Goal: Task Accomplishment & Management: Manage account settings

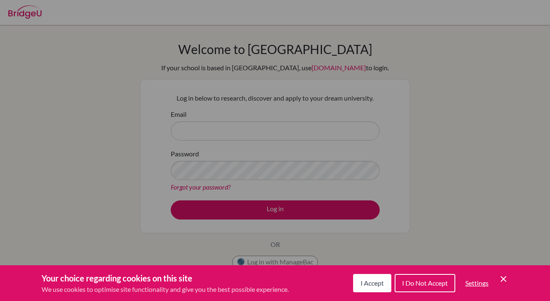
click at [468, 61] on div "Cookie Preferences" at bounding box center [275, 150] width 550 height 301
click at [505, 279] on icon "Cookie Control Close Icon" at bounding box center [503, 279] width 10 height 10
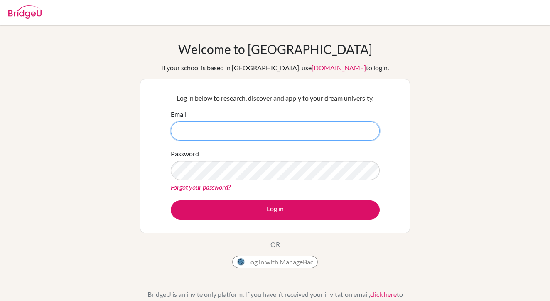
click at [263, 132] on input "Email" at bounding box center [275, 130] width 209 height 19
type input "[EMAIL_ADDRESS][DOMAIN_NAME]"
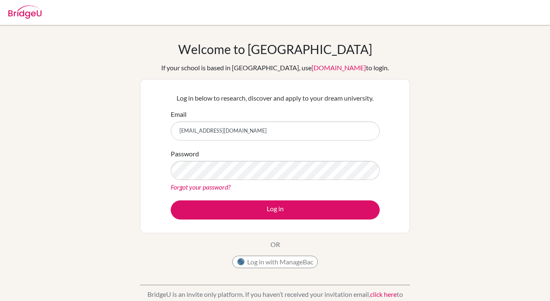
click at [266, 183] on div "Forgot your password?" at bounding box center [275, 187] width 209 height 10
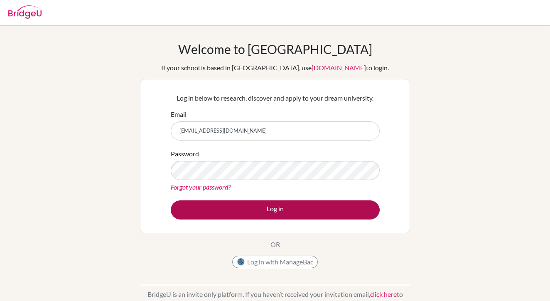
click at [269, 212] on button "Log in" at bounding box center [275, 209] width 209 height 19
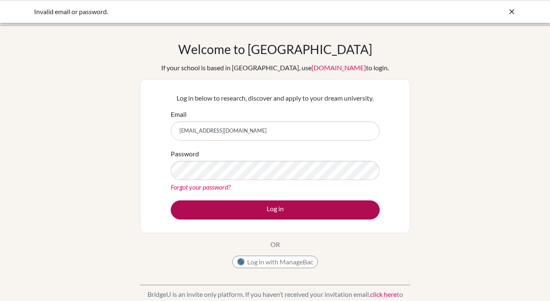
click at [272, 215] on button "Log in" at bounding box center [275, 209] width 209 height 19
click at [286, 210] on button "Log in" at bounding box center [275, 209] width 209 height 19
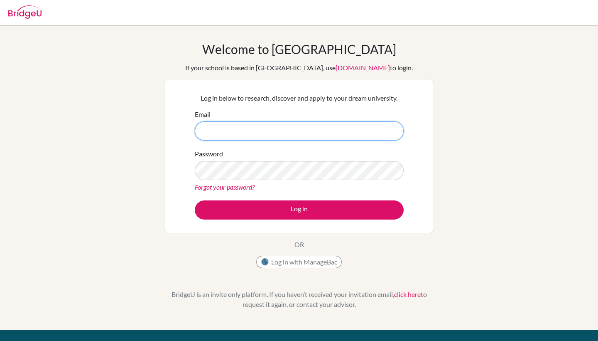
type input "[EMAIL_ADDRESS][DOMAIN_NAME]"
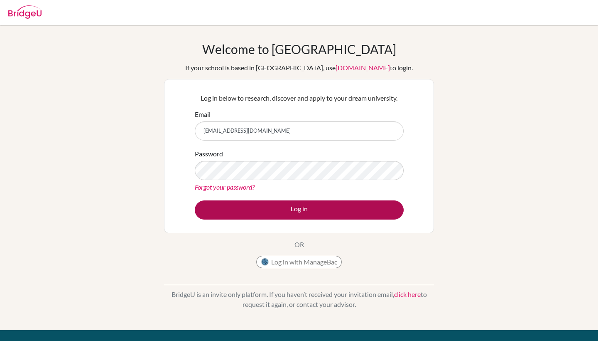
click at [303, 213] on button "Log in" at bounding box center [299, 209] width 209 height 19
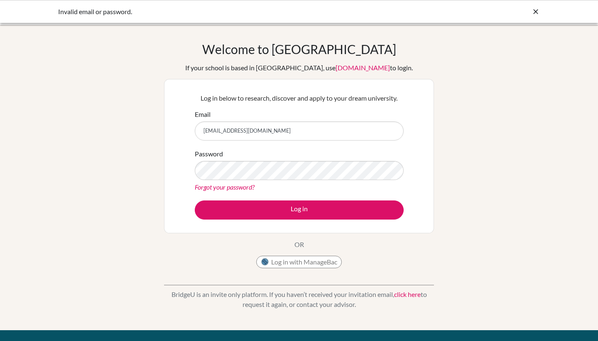
click at [309, 265] on button "Log in with ManageBac" at bounding box center [299, 261] width 86 height 12
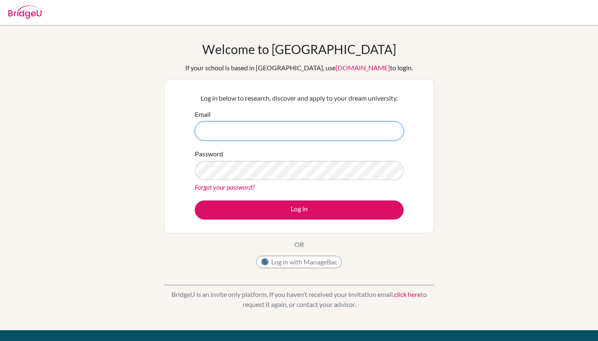
type input "[EMAIL_ADDRESS][DOMAIN_NAME]"
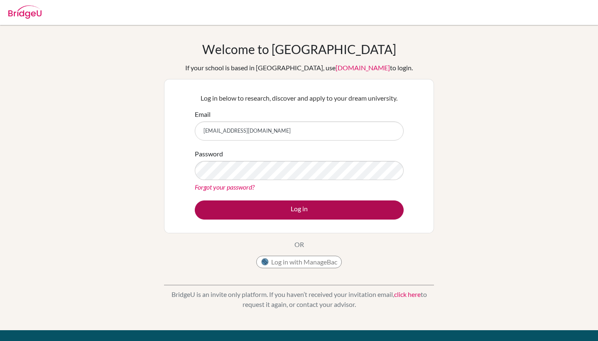
click at [274, 206] on button "Log in" at bounding box center [299, 209] width 209 height 19
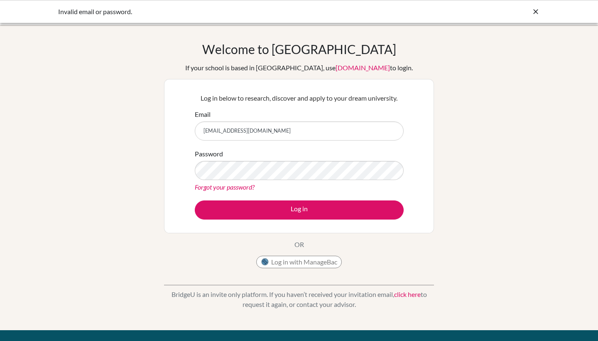
click at [274, 206] on button "Log in" at bounding box center [299, 209] width 209 height 19
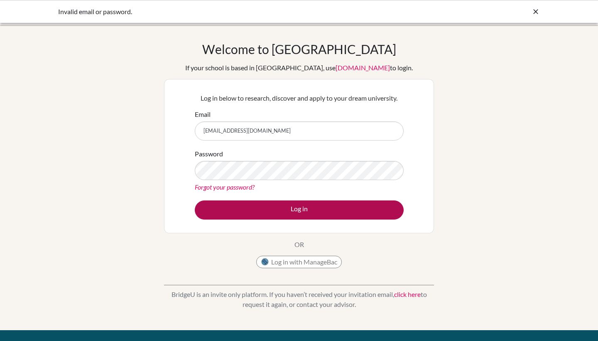
click at [278, 207] on button "Log in" at bounding box center [299, 209] width 209 height 19
click at [306, 215] on button "Log in" at bounding box center [299, 209] width 209 height 19
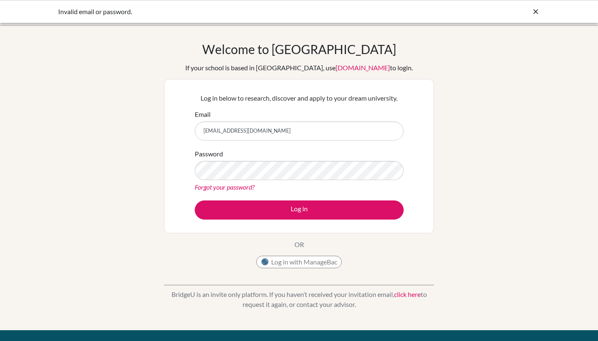
click at [286, 132] on input "[EMAIL_ADDRESS][DOMAIN_NAME]" at bounding box center [299, 130] width 209 height 19
click at [313, 152] on div "Password Forgot your password?" at bounding box center [299, 170] width 209 height 43
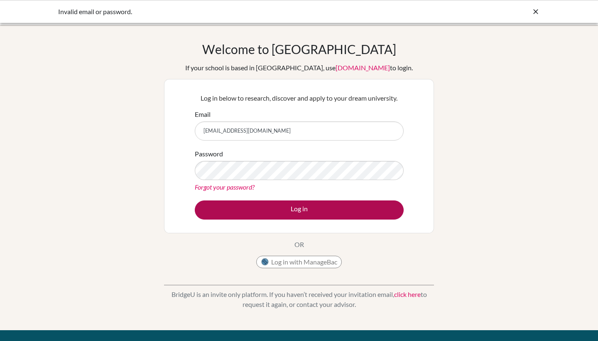
click at [269, 208] on button "Log in" at bounding box center [299, 209] width 209 height 19
click at [282, 209] on button "Log in" at bounding box center [299, 209] width 209 height 19
click at [287, 205] on button "Log in" at bounding box center [299, 209] width 209 height 19
click at [256, 208] on button "Log in" at bounding box center [299, 209] width 209 height 19
click at [261, 205] on button "Log in" at bounding box center [299, 209] width 209 height 19
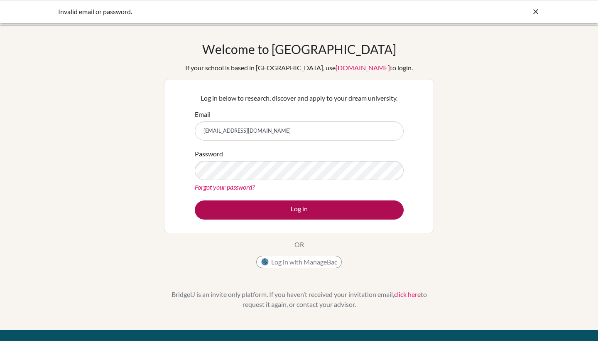
click at [282, 206] on button "Log in" at bounding box center [299, 209] width 209 height 19
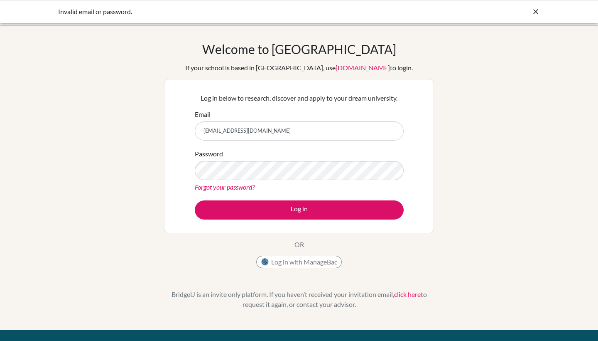
click at [245, 185] on link "Forgot your password?" at bounding box center [225, 187] width 60 height 8
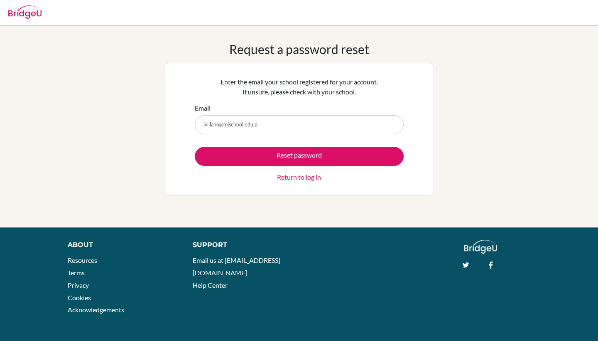
type input "[EMAIL_ADDRESS][DOMAIN_NAME]"
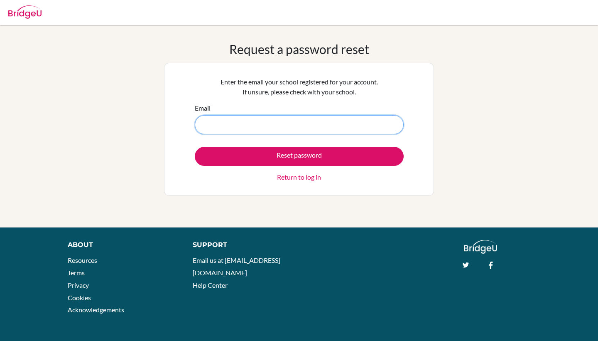
type input "[EMAIL_ADDRESS][DOMAIN_NAME]"
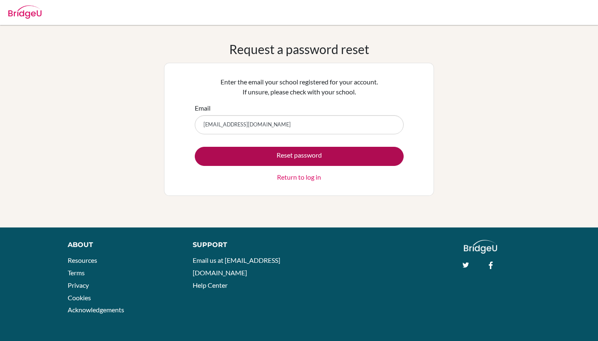
click at [295, 156] on button "Reset password" at bounding box center [299, 156] width 209 height 19
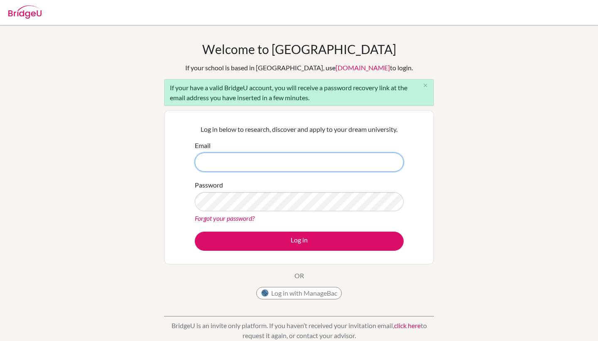
type input "[EMAIL_ADDRESS][DOMAIN_NAME]"
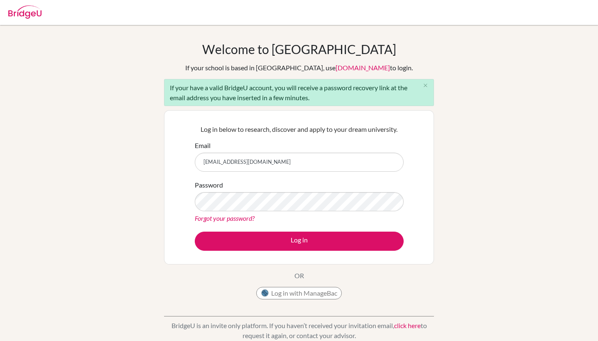
click at [502, 118] on div "Welcome to BridgeU If your school is based in China, use app.bridge-u.com.cn to…" at bounding box center [299, 193] width 598 height 303
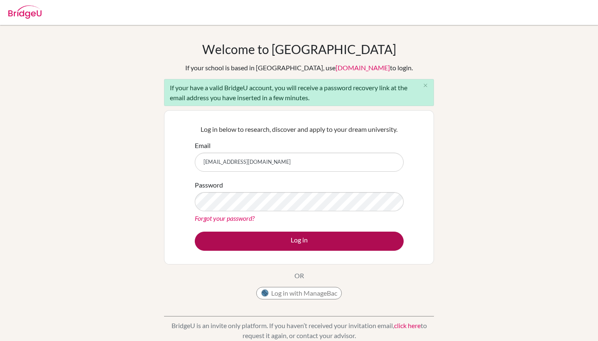
click at [349, 238] on button "Log in" at bounding box center [299, 240] width 209 height 19
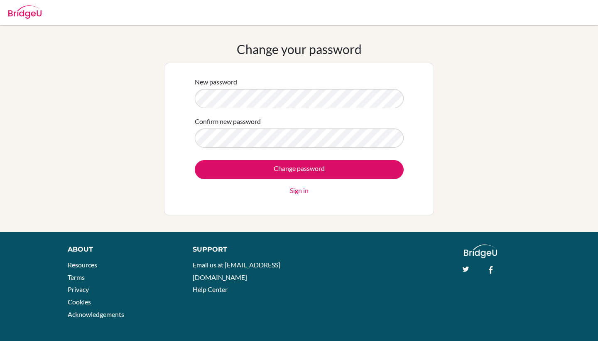
click at [340, 117] on div "Confirm new password" at bounding box center [299, 131] width 209 height 31
click at [183, 96] on div "New password Confirm new password Change password Sign in" at bounding box center [299, 139] width 270 height 152
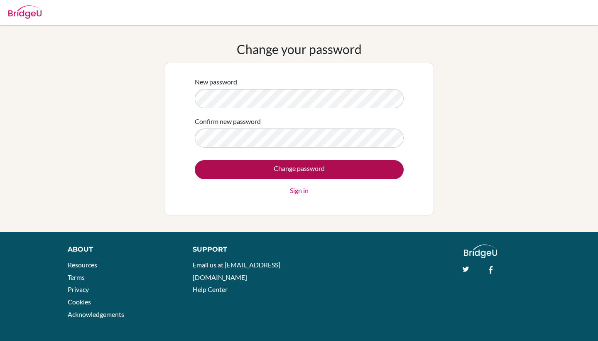
click at [306, 168] on input "Change password" at bounding box center [299, 169] width 209 height 19
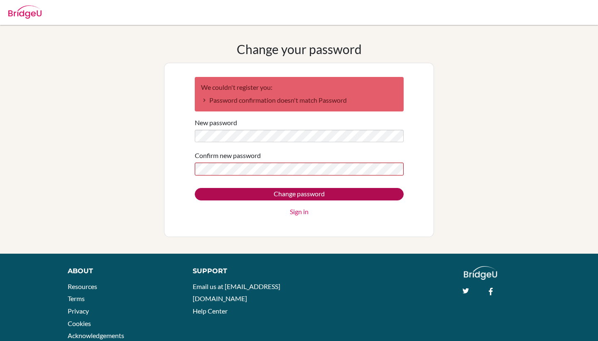
click at [280, 197] on input "Change password" at bounding box center [299, 194] width 209 height 12
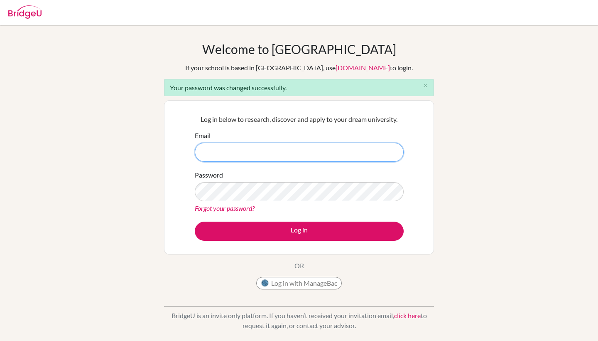
type input "[EMAIL_ADDRESS][DOMAIN_NAME]"
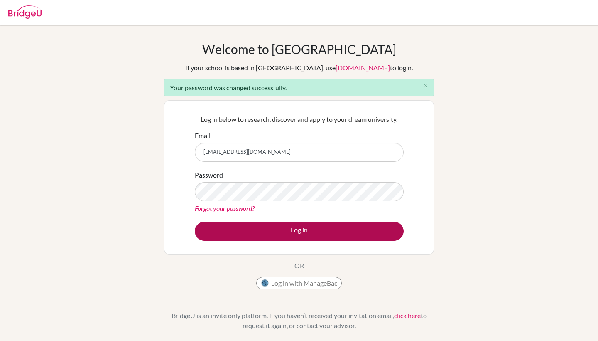
click at [296, 231] on button "Log in" at bounding box center [299, 230] width 209 height 19
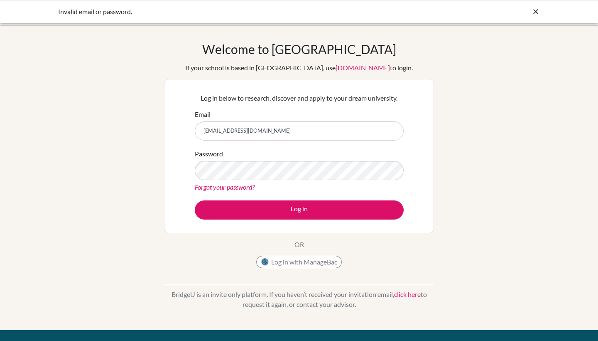
click at [355, 180] on div "Password Forgot your password?" at bounding box center [299, 170] width 209 height 43
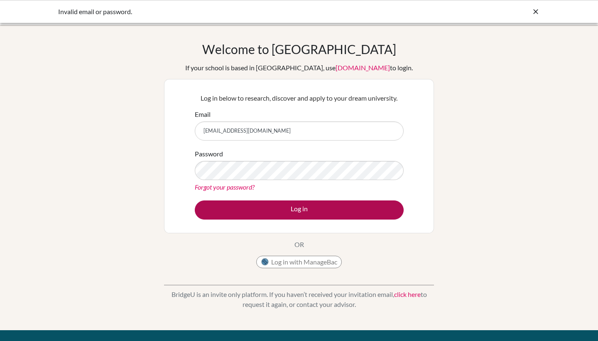
click at [305, 206] on button "Log in" at bounding box center [299, 209] width 209 height 19
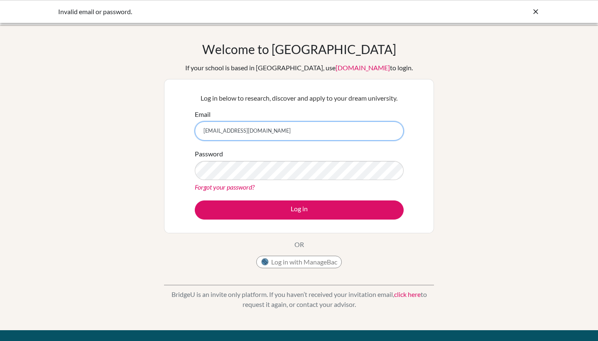
click at [311, 126] on input "[EMAIL_ADDRESS][DOMAIN_NAME]" at bounding box center [299, 130] width 209 height 19
click at [311, 130] on input "jvillano@mischool.edu.ph" at bounding box center [299, 130] width 209 height 19
click at [294, 121] on input "[EMAIL_ADDRESS][DOMAIN_NAME]" at bounding box center [299, 130] width 209 height 19
click at [294, 132] on input "jvillano@mischool.edu.ph" at bounding box center [299, 130] width 209 height 19
click at [467, 169] on div "Welcome to BridgeU If your school is based in China, use app.bridge-u.com.cn to…" at bounding box center [299, 178] width 598 height 272
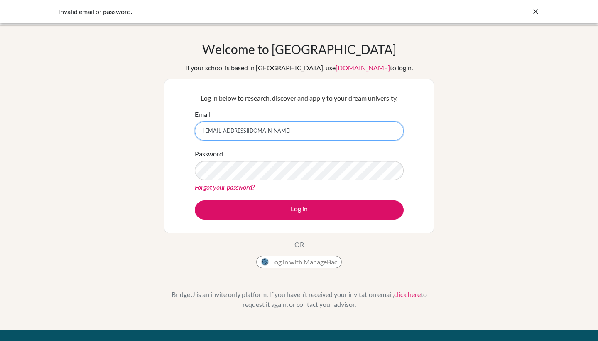
click at [306, 130] on input "[EMAIL_ADDRESS][DOMAIN_NAME]" at bounding box center [299, 130] width 209 height 19
click at [299, 209] on button "Log in" at bounding box center [299, 209] width 209 height 19
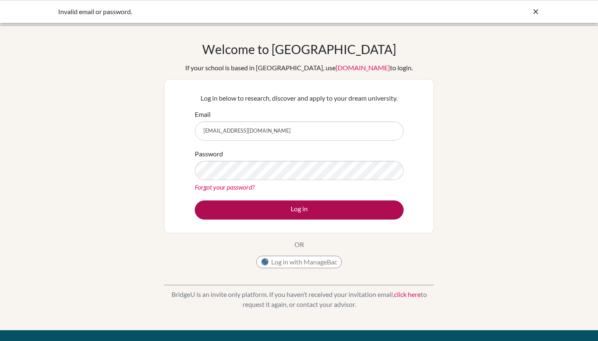
click at [282, 203] on button "Log in" at bounding box center [299, 209] width 209 height 19
click at [285, 201] on button "Log in" at bounding box center [299, 209] width 209 height 19
click at [308, 207] on button "Log in" at bounding box center [299, 209] width 209 height 19
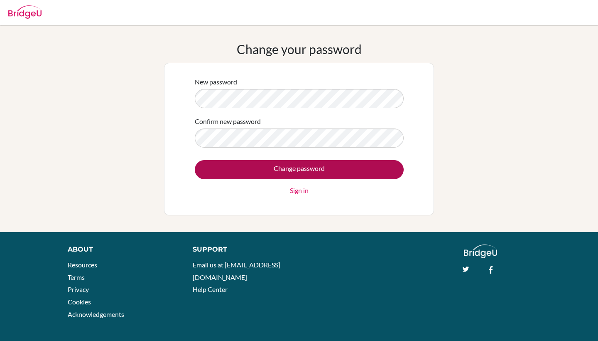
click at [299, 172] on input "Change password" at bounding box center [299, 169] width 209 height 19
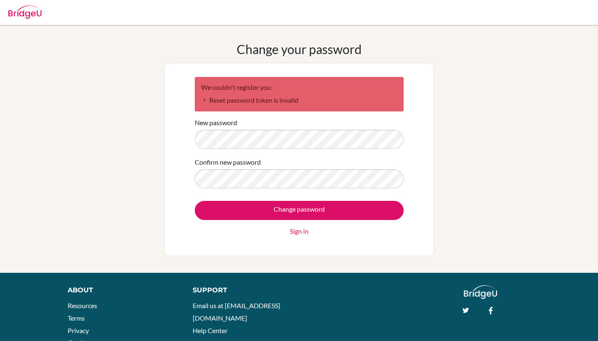
click at [299, 233] on link "Sign in" at bounding box center [299, 231] width 19 height 10
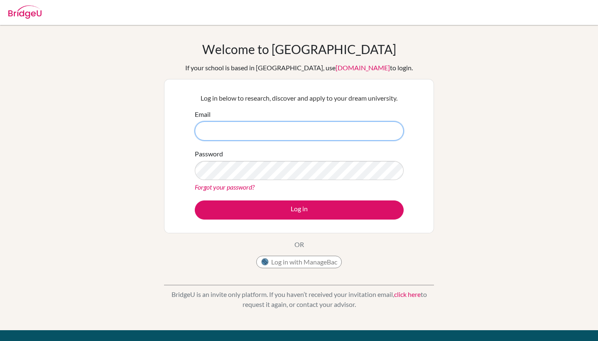
type input "UhCPHnT_1gseXnSx4dB2"
drag, startPoint x: 272, startPoint y: 134, endPoint x: 207, endPoint y: 125, distance: 65.1
click at [207, 125] on input "UhCPHnT_1gseXnSx4dB2" at bounding box center [299, 130] width 209 height 19
type input "jvillano@mischool.edu.ph"
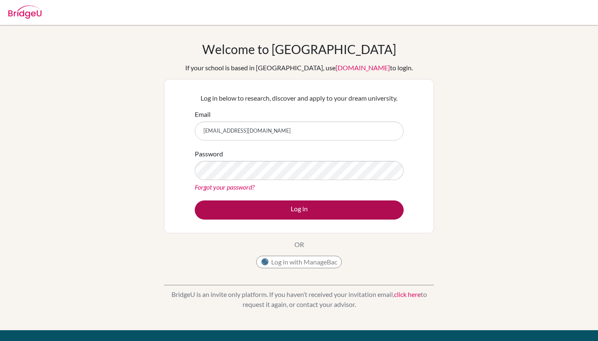
click at [291, 204] on button "Log in" at bounding box center [299, 209] width 209 height 19
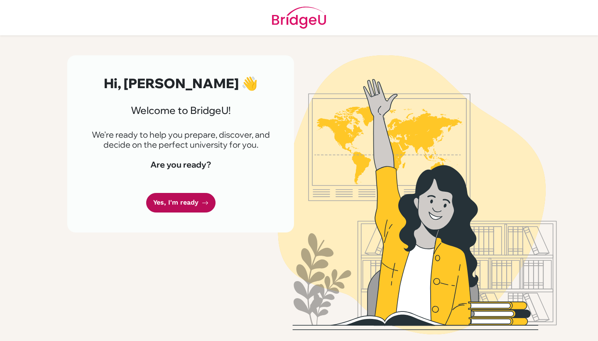
click at [196, 199] on link "Yes, I'm ready" at bounding box center [180, 203] width 69 height 20
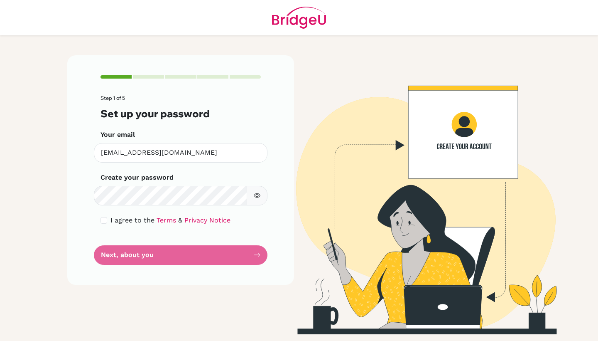
click at [218, 172] on div "Create your password Make sure it's at least 6 characters" at bounding box center [180, 188] width 160 height 33
click at [103, 219] on input "checkbox" at bounding box center [103, 220] width 7 height 7
checkbox input "true"
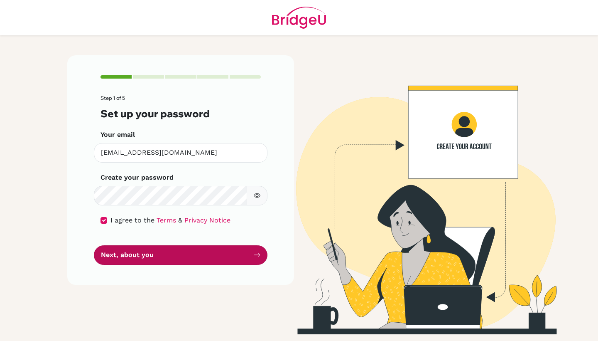
click at [210, 257] on button "Next, about you" at bounding box center [181, 255] width 174 height 20
